Goal: Contribute content: Add original content to the website for others to see

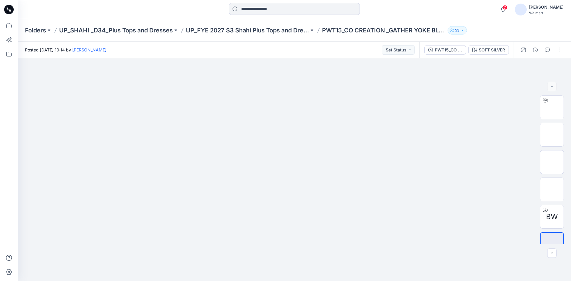
click at [9, 8] on icon at bounding box center [9, 10] width 10 height 10
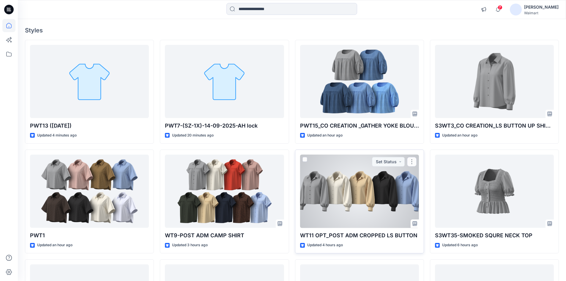
scroll to position [30, 0]
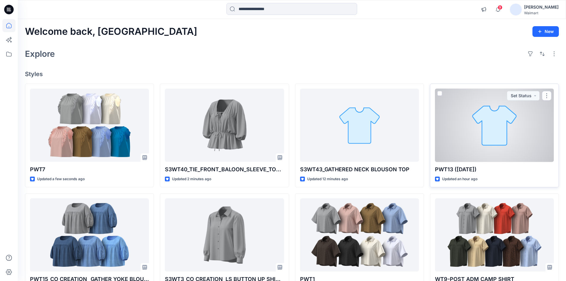
click at [449, 136] on div at bounding box center [494, 125] width 119 height 73
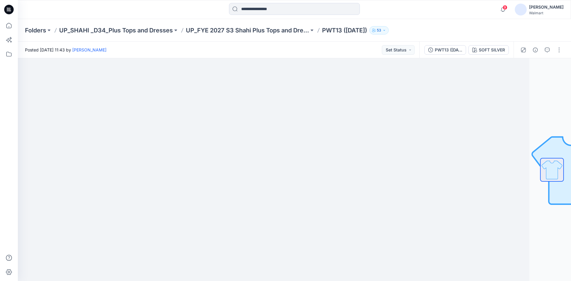
click at [8, 10] on icon at bounding box center [9, 10] width 10 height 10
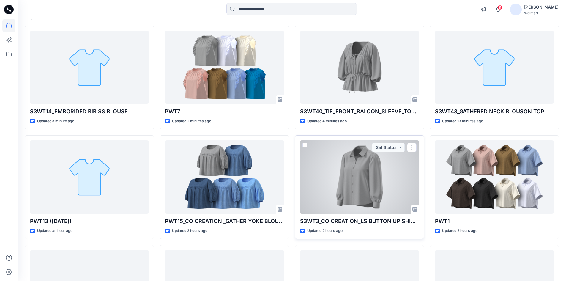
scroll to position [59, 0]
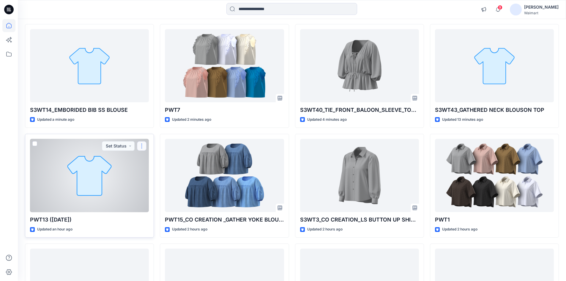
click at [140, 144] on button "button" at bounding box center [142, 146] width 10 height 10
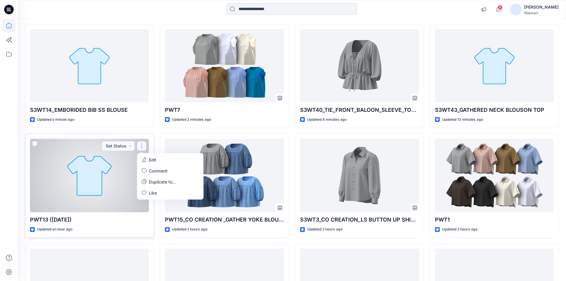
click at [69, 169] on div at bounding box center [89, 175] width 119 height 73
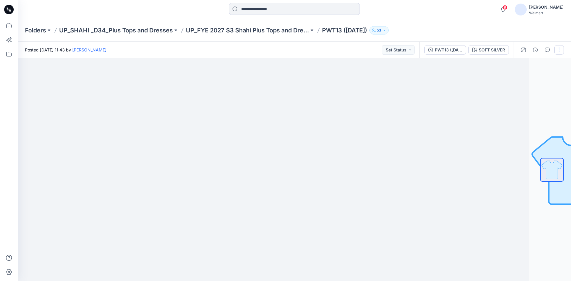
click at [555, 48] on button "button" at bounding box center [559, 50] width 10 height 10
click at [560, 52] on button "button" at bounding box center [559, 50] width 10 height 10
click at [453, 51] on div "PWT13 ([DATE])" at bounding box center [447, 50] width 27 height 7
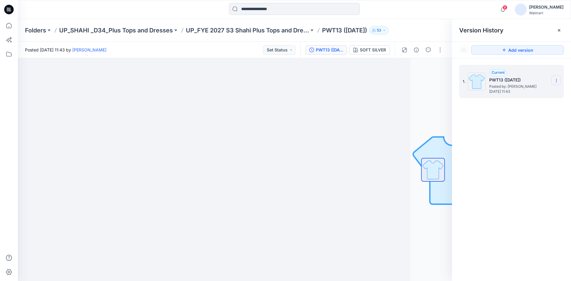
click at [558, 81] on icon at bounding box center [556, 80] width 5 height 5
drag, startPoint x: 516, startPoint y: 135, endPoint x: 521, endPoint y: 108, distance: 27.9
click at [516, 135] on div "1. Current PWT13 (15-09-25) Posted by: Rahul Singh Saturday, September 20, 2025…" at bounding box center [511, 173] width 119 height 231
click at [559, 31] on icon at bounding box center [558, 30] width 5 height 5
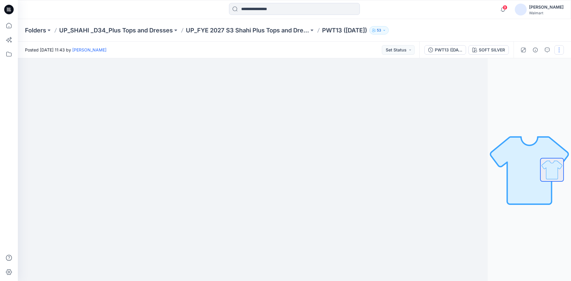
drag, startPoint x: 556, startPoint y: 48, endPoint x: 550, endPoint y: 58, distance: 11.2
click at [556, 50] on button "button" at bounding box center [559, 50] width 10 height 10
click at [525, 78] on button "Edit" at bounding box center [533, 80] width 55 height 11
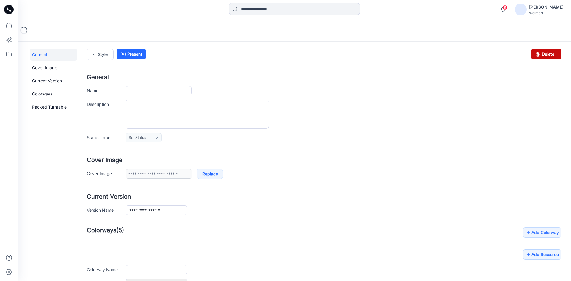
type input "**********"
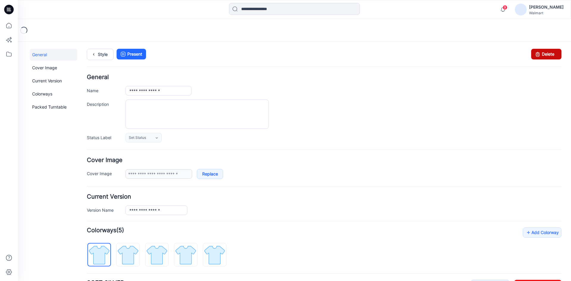
click at [542, 55] on link "Delete" at bounding box center [546, 54] width 30 height 11
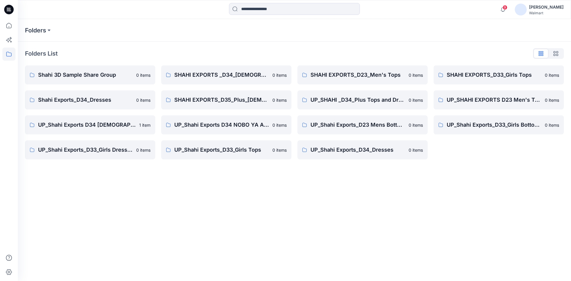
click at [12, 7] on icon at bounding box center [9, 10] width 10 height 10
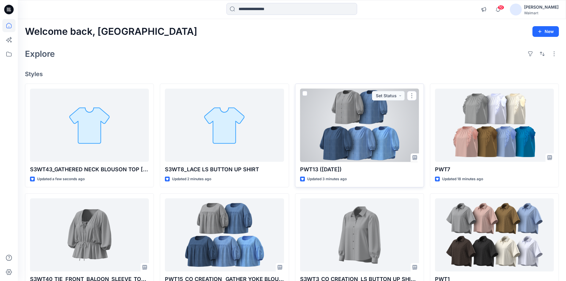
click at [353, 124] on div at bounding box center [359, 125] width 119 height 73
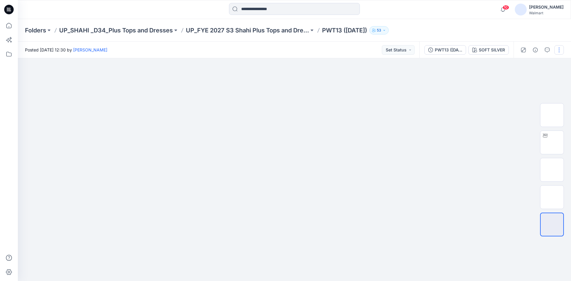
click at [559, 50] on button "button" at bounding box center [559, 50] width 10 height 10
click at [526, 80] on button "Edit" at bounding box center [533, 80] width 55 height 11
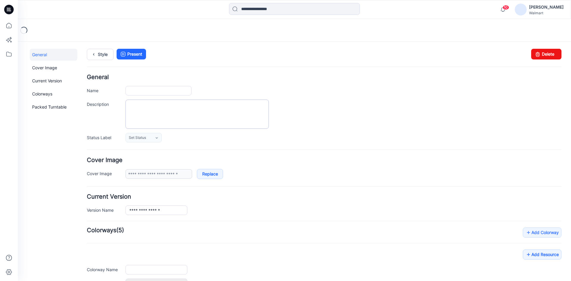
type input "**********"
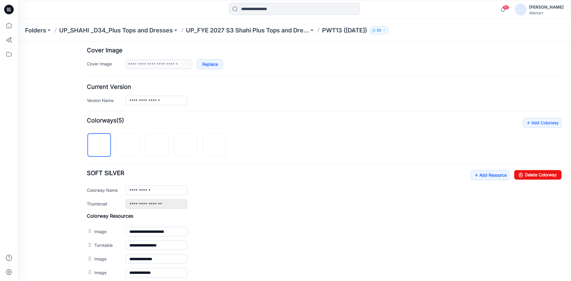
scroll to position [149, 0]
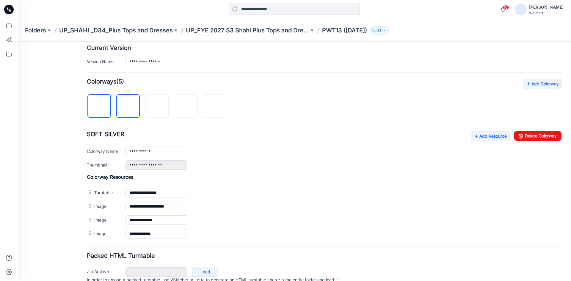
click at [128, 106] on img at bounding box center [128, 106] width 0 height 0
click at [157, 106] on img at bounding box center [157, 106] width 5 height 5
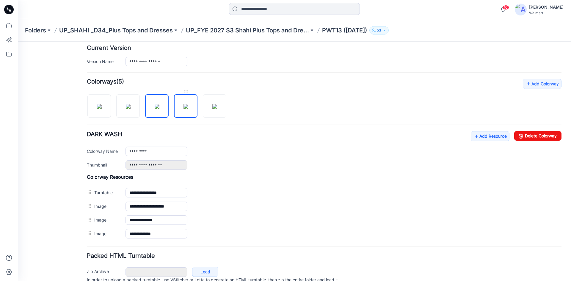
click at [188, 104] on img at bounding box center [185, 106] width 5 height 5
click at [212, 109] on img at bounding box center [214, 106] width 5 height 5
type input "***"
click at [10, 10] on icon at bounding box center [9, 10] width 10 height 10
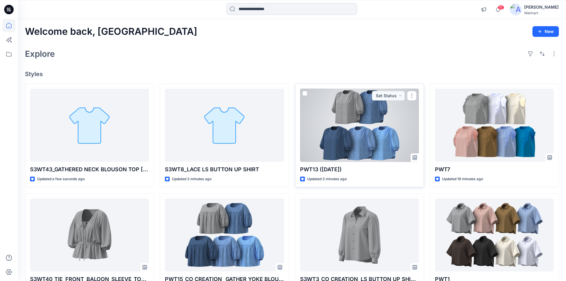
click at [362, 128] on div at bounding box center [359, 125] width 119 height 73
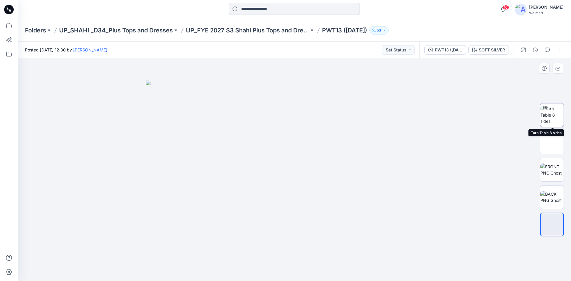
click at [551, 117] on img at bounding box center [551, 114] width 23 height 19
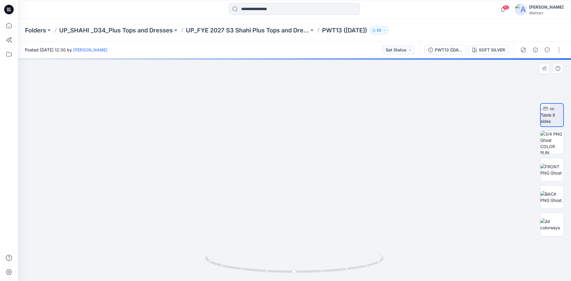
drag, startPoint x: 317, startPoint y: 151, endPoint x: 315, endPoint y: 160, distance: 9.3
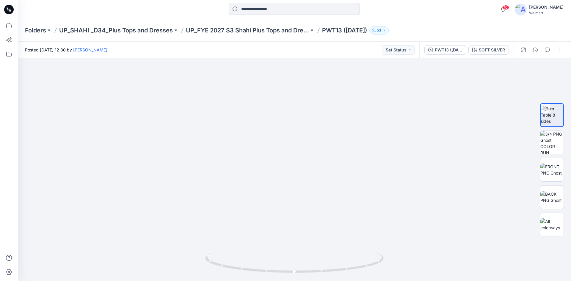
click at [7, 7] on icon at bounding box center [9, 10] width 10 height 10
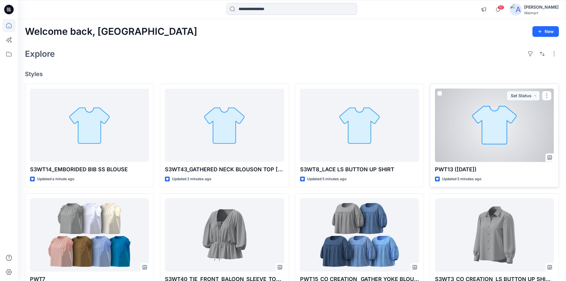
click at [486, 136] on div at bounding box center [494, 125] width 119 height 73
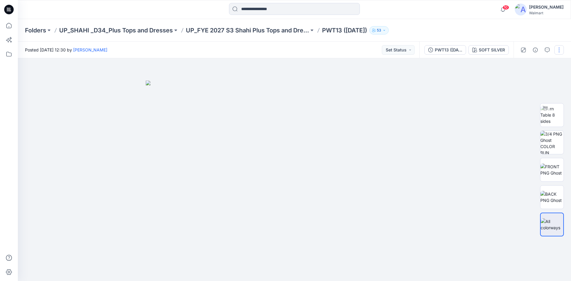
click at [559, 50] on button "button" at bounding box center [559, 50] width 10 height 10
click at [519, 82] on p "Edit" at bounding box center [520, 80] width 7 height 6
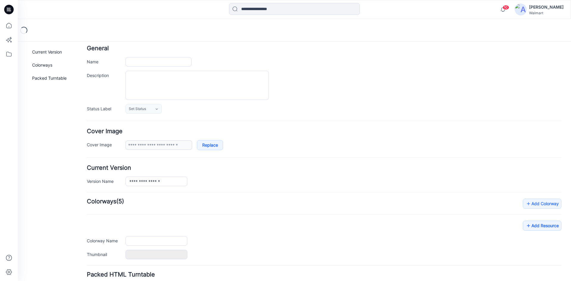
type input "**********"
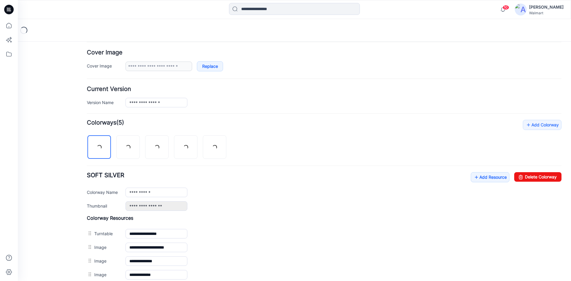
scroll to position [164, 0]
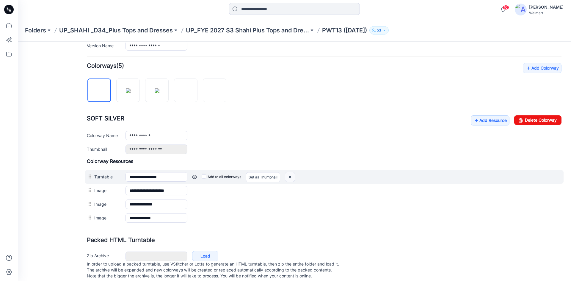
click at [292, 175] on img at bounding box center [290, 177] width 10 height 10
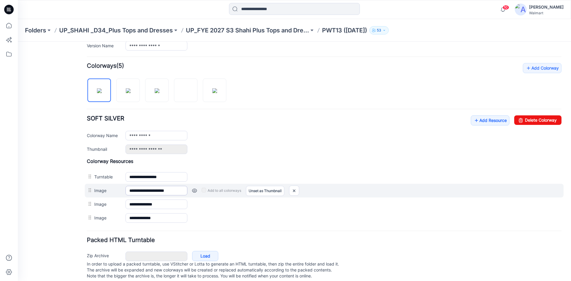
scroll to position [163, 0]
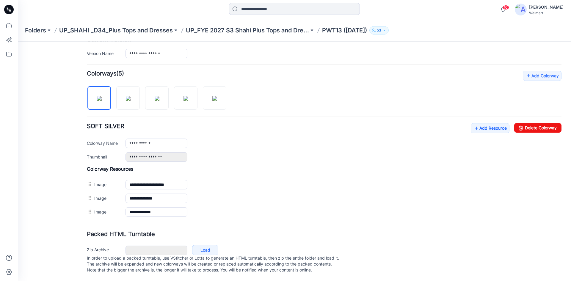
click at [18, 42] on img at bounding box center [18, 42] width 0 height 0
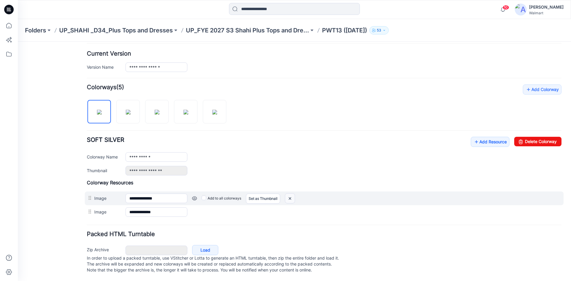
click at [292, 193] on img at bounding box center [290, 198] width 10 height 10
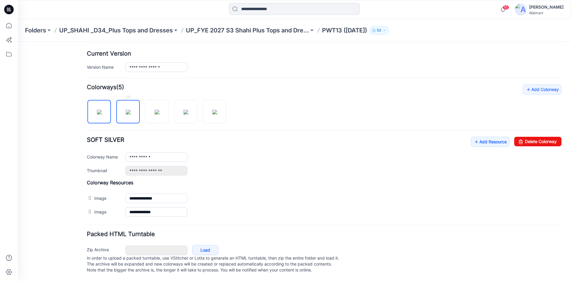
scroll to position [135, 0]
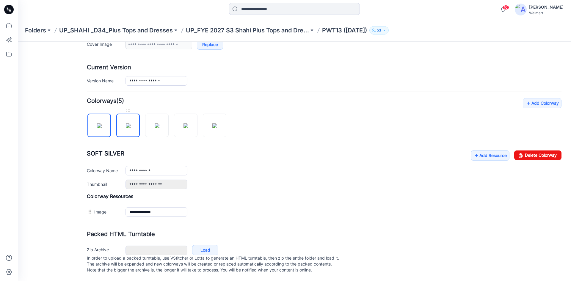
click at [129, 123] on img at bounding box center [128, 125] width 5 height 5
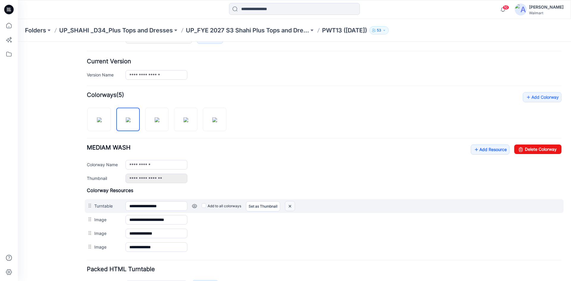
click at [288, 208] on img at bounding box center [290, 206] width 10 height 10
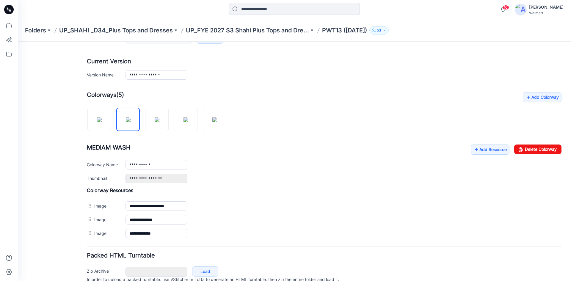
click at [18, 42] on img at bounding box center [18, 42] width 0 height 0
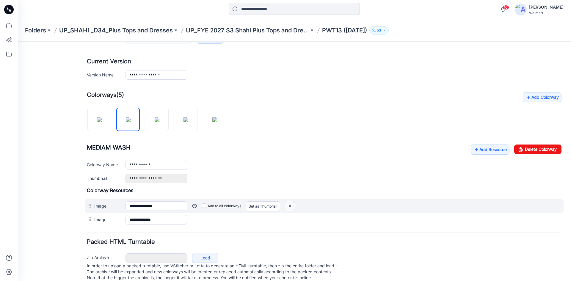
drag, startPoint x: 294, startPoint y: 205, endPoint x: 330, endPoint y: 73, distance: 136.4
click at [294, 205] on img at bounding box center [290, 206] width 10 height 10
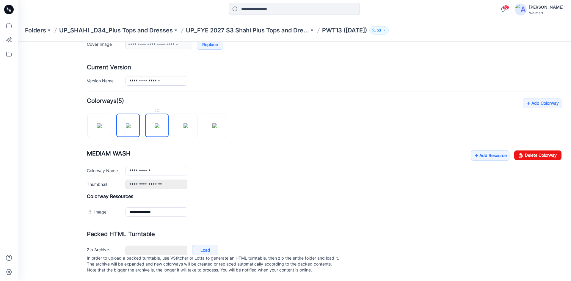
click at [157, 123] on img at bounding box center [157, 125] width 5 height 5
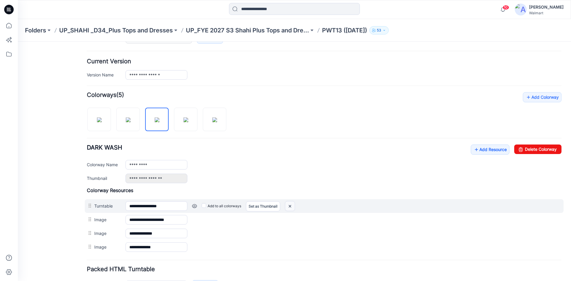
drag, startPoint x: 290, startPoint y: 207, endPoint x: 327, endPoint y: 68, distance: 143.0
click at [290, 207] on img at bounding box center [290, 206] width 10 height 10
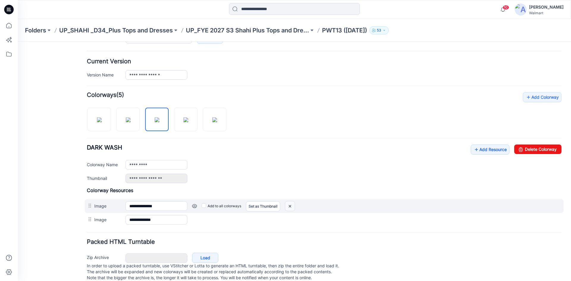
click at [289, 205] on img at bounding box center [290, 206] width 10 height 10
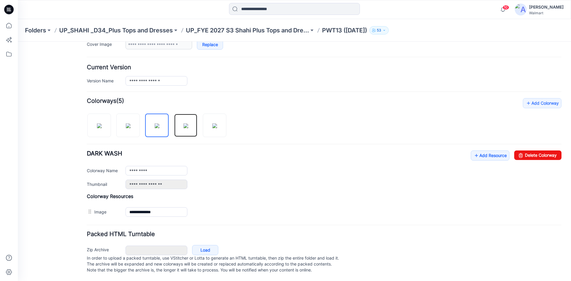
click at [183, 123] on img at bounding box center [185, 125] width 5 height 5
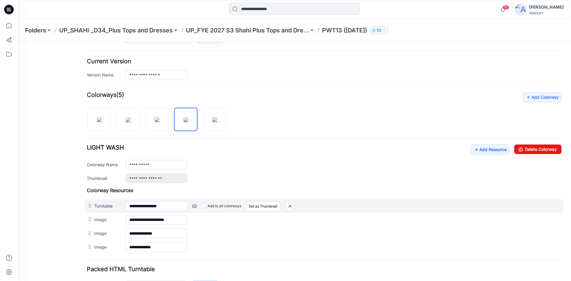
click at [288, 209] on img at bounding box center [290, 206] width 10 height 10
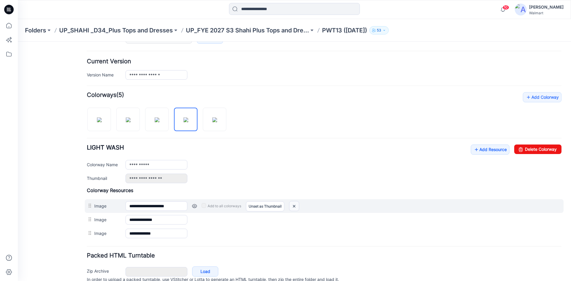
drag, startPoint x: 297, startPoint y: 205, endPoint x: 327, endPoint y: 73, distance: 135.4
click at [297, 205] on img at bounding box center [294, 206] width 10 height 10
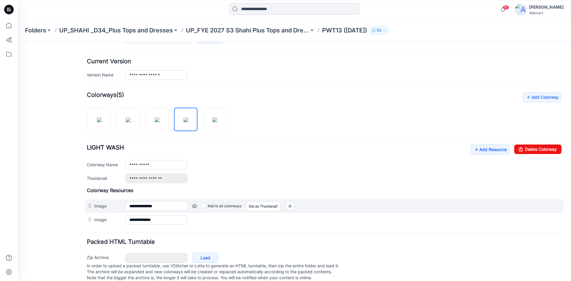
click at [288, 205] on img at bounding box center [290, 206] width 10 height 10
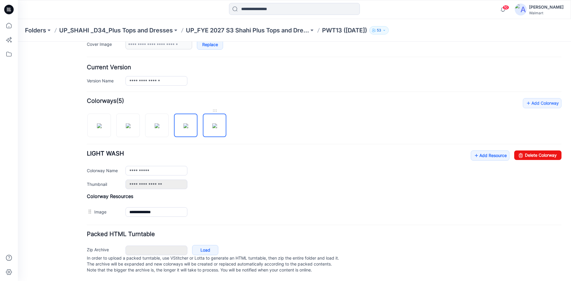
drag, startPoint x: 212, startPoint y: 117, endPoint x: 170, endPoint y: 182, distance: 76.8
click at [212, 123] on img at bounding box center [214, 125] width 5 height 5
type input "***"
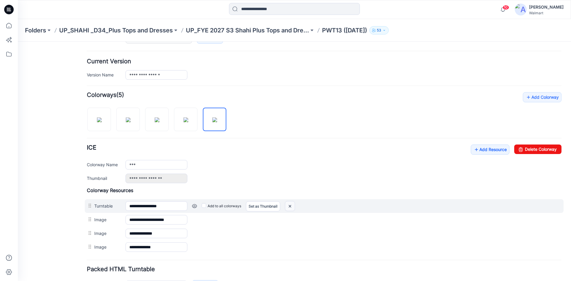
click at [289, 207] on img at bounding box center [290, 206] width 10 height 10
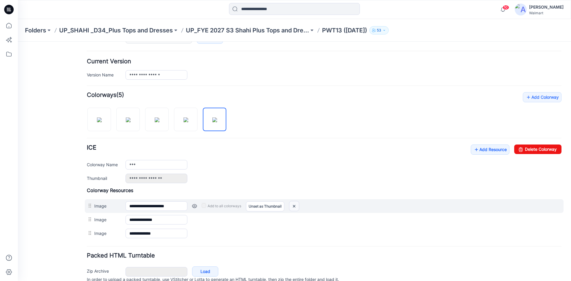
click at [297, 205] on img at bounding box center [294, 206] width 10 height 10
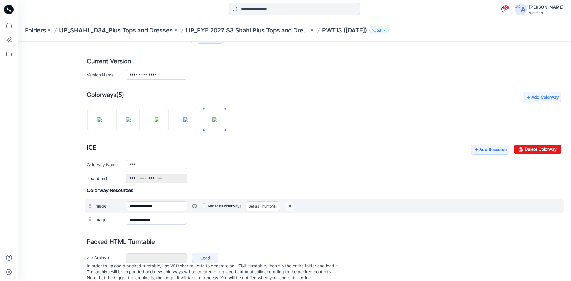
drag, startPoint x: 292, startPoint y: 207, endPoint x: 332, endPoint y: 73, distance: 140.1
click at [292, 207] on img at bounding box center [290, 206] width 10 height 10
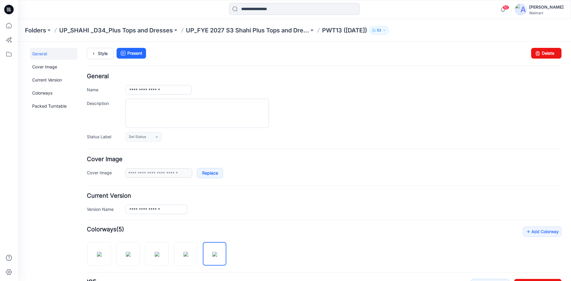
scroll to position [0, 0]
drag, startPoint x: 8, startPoint y: 10, endPoint x: 15, endPoint y: 16, distance: 10.1
click at [8, 10] on icon at bounding box center [9, 10] width 10 height 10
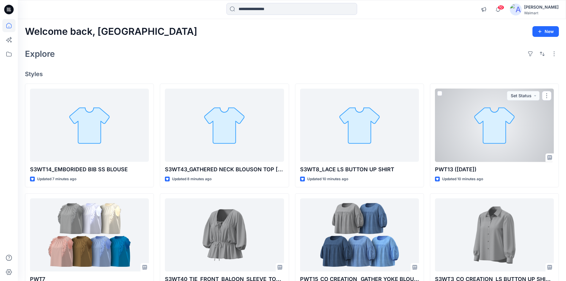
click at [499, 126] on div at bounding box center [494, 125] width 119 height 73
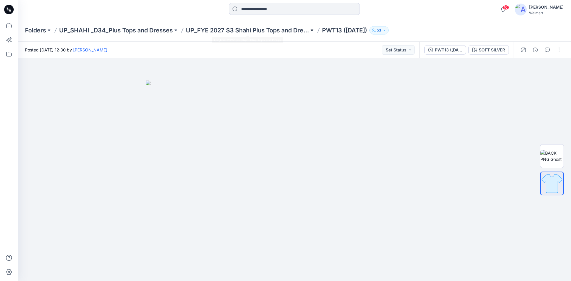
click at [314, 30] on button at bounding box center [312, 30] width 6 height 8
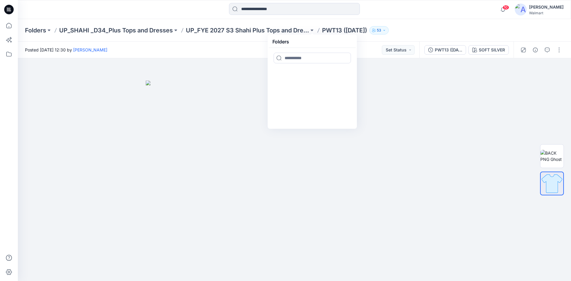
drag, startPoint x: 323, startPoint y: 33, endPoint x: 375, endPoint y: 31, distance: 52.0
click at [367, 31] on p "PWT13 ([DATE])" at bounding box center [344, 30] width 45 height 8
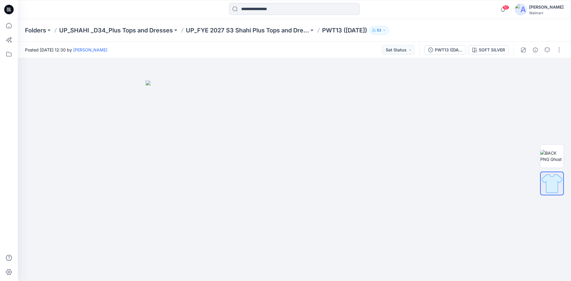
copy p "PWT13 ([DATE])"
click at [553, 51] on div at bounding box center [540, 50] width 55 height 17
click at [557, 50] on button "button" at bounding box center [559, 50] width 10 height 10
click at [524, 81] on p "Edit" at bounding box center [520, 80] width 7 height 6
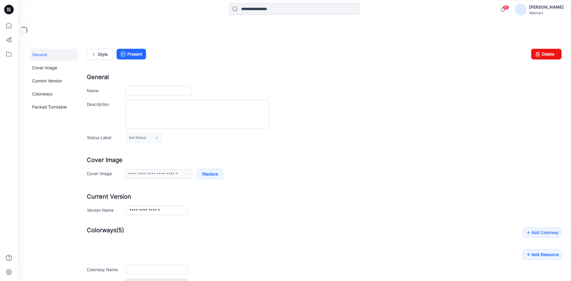
type input "**********"
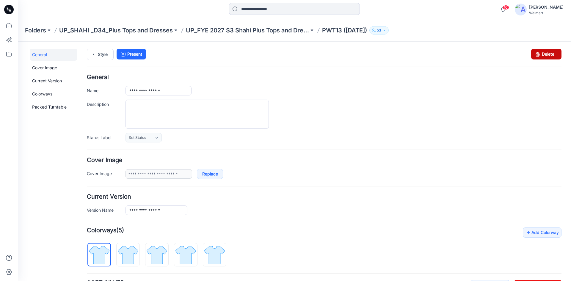
click at [548, 55] on link "Delete" at bounding box center [546, 54] width 30 height 11
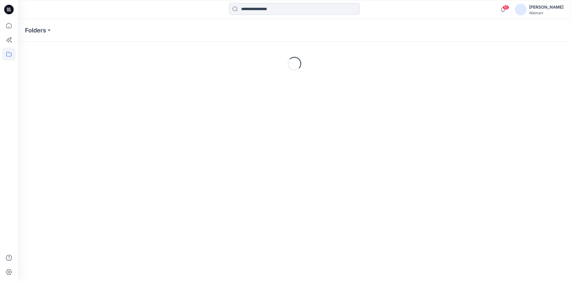
click at [6, 10] on icon at bounding box center [9, 10] width 10 height 10
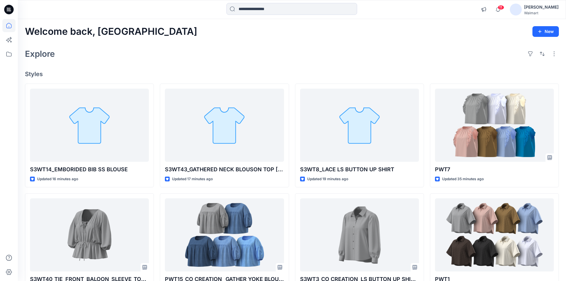
click at [11, 6] on icon at bounding box center [9, 10] width 10 height 10
click at [11, 10] on icon at bounding box center [9, 10] width 10 height 10
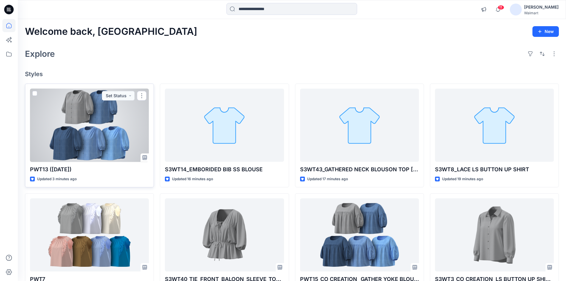
click at [69, 133] on div at bounding box center [89, 125] width 119 height 73
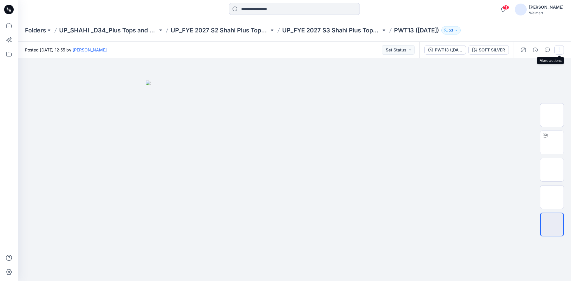
click at [558, 49] on button "button" at bounding box center [559, 50] width 10 height 10
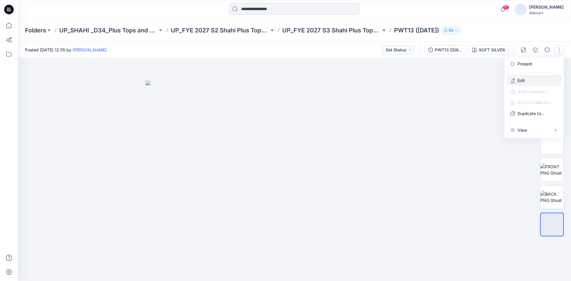
click at [531, 78] on button "Edit" at bounding box center [533, 80] width 55 height 11
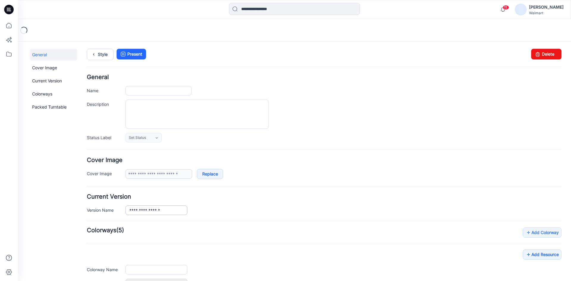
type input "**********"
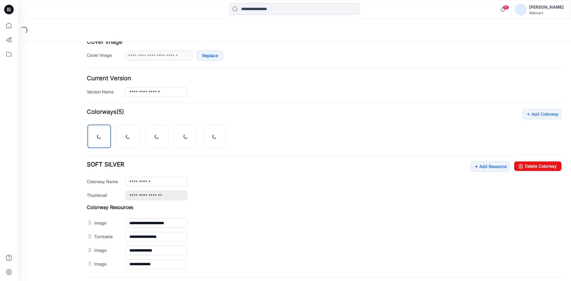
scroll to position [119, 0]
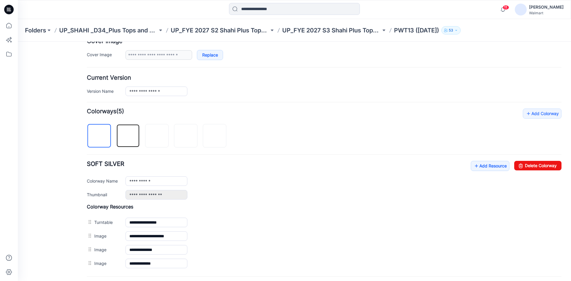
click at [128, 136] on img at bounding box center [128, 136] width 0 height 0
click at [157, 136] on img at bounding box center [157, 136] width 0 height 0
click at [186, 136] on img at bounding box center [186, 136] width 0 height 0
click at [215, 136] on img at bounding box center [215, 136] width 0 height 0
type input "***"
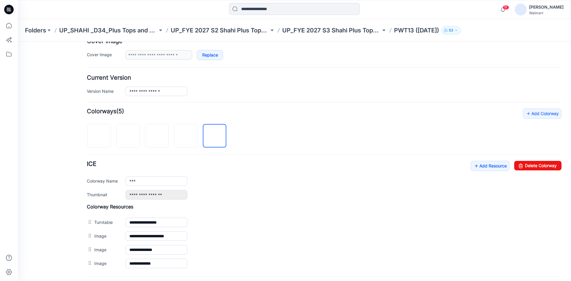
click at [10, 12] on icon at bounding box center [10, 11] width 1 height 0
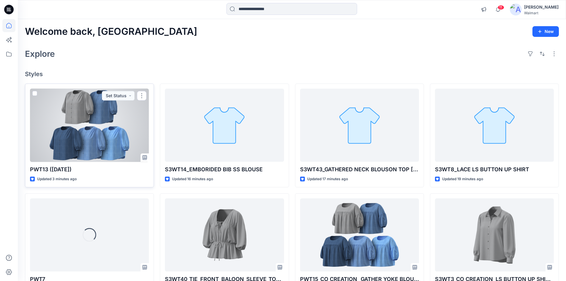
click at [100, 130] on div at bounding box center [89, 125] width 119 height 73
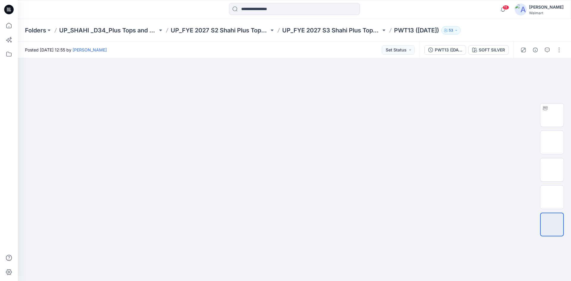
click at [559, 53] on button "button" at bounding box center [559, 50] width 10 height 10
click at [522, 83] on p "Edit" at bounding box center [520, 80] width 7 height 6
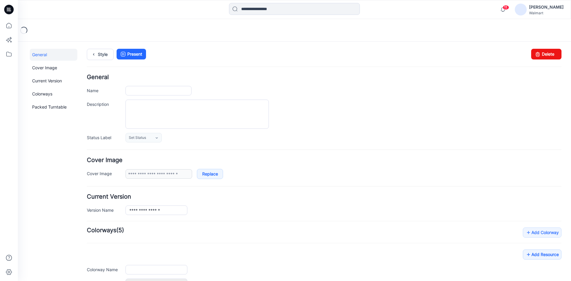
type input "**********"
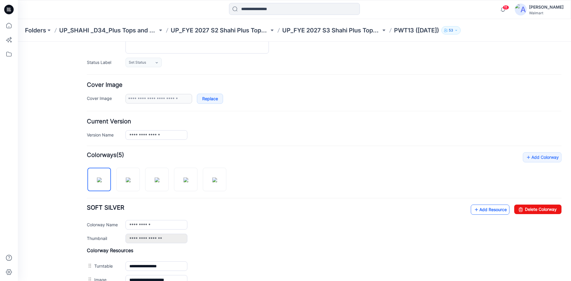
click at [480, 212] on link "Add Resource" at bounding box center [489, 209] width 39 height 10
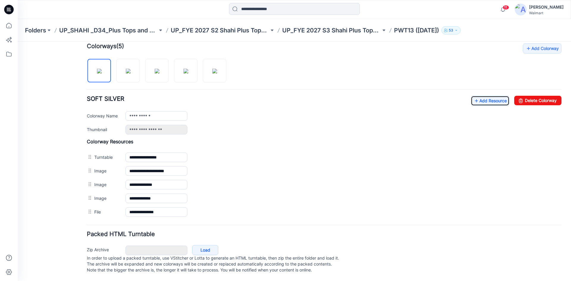
scroll to position [190, 0]
